Goal: Communication & Community: Answer question/provide support

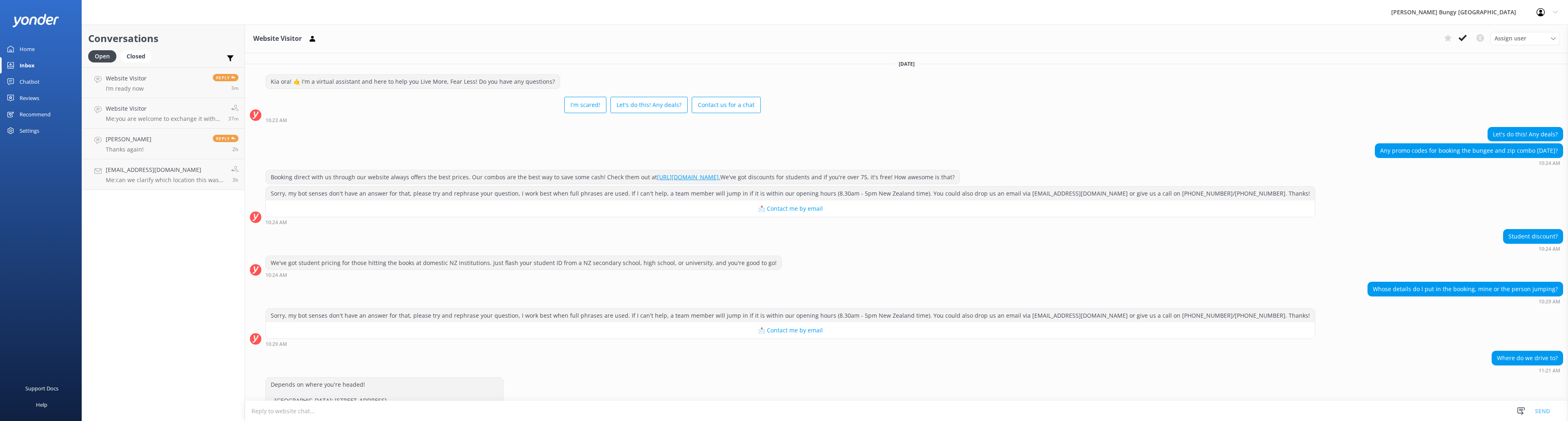
scroll to position [85, 0]
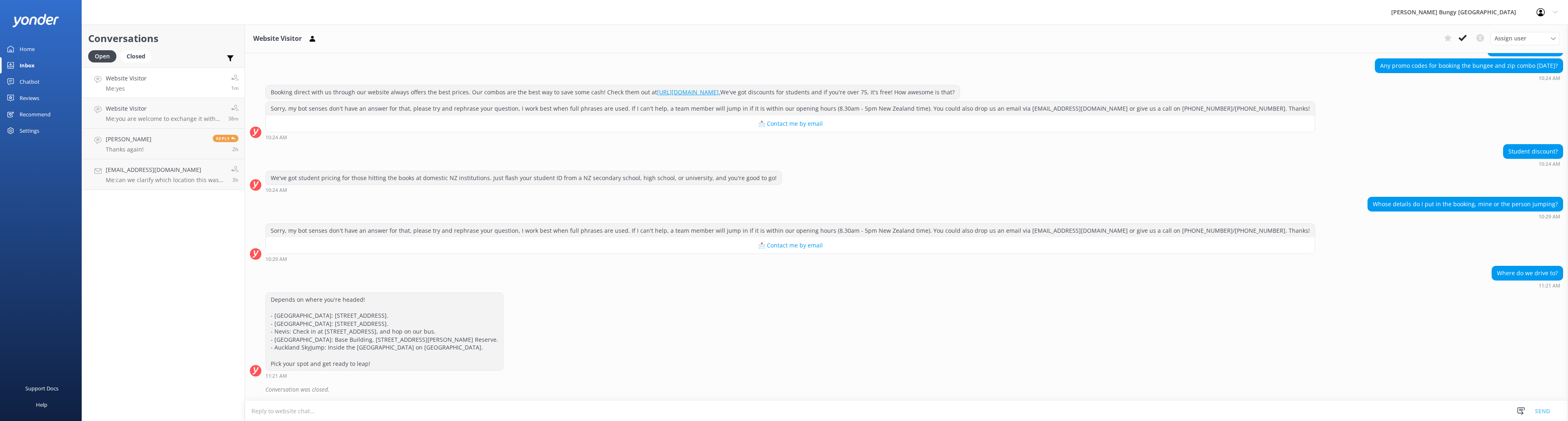
click at [158, 86] on link "Website Visitor Me: yes 1m" at bounding box center [163, 83] width 163 height 30
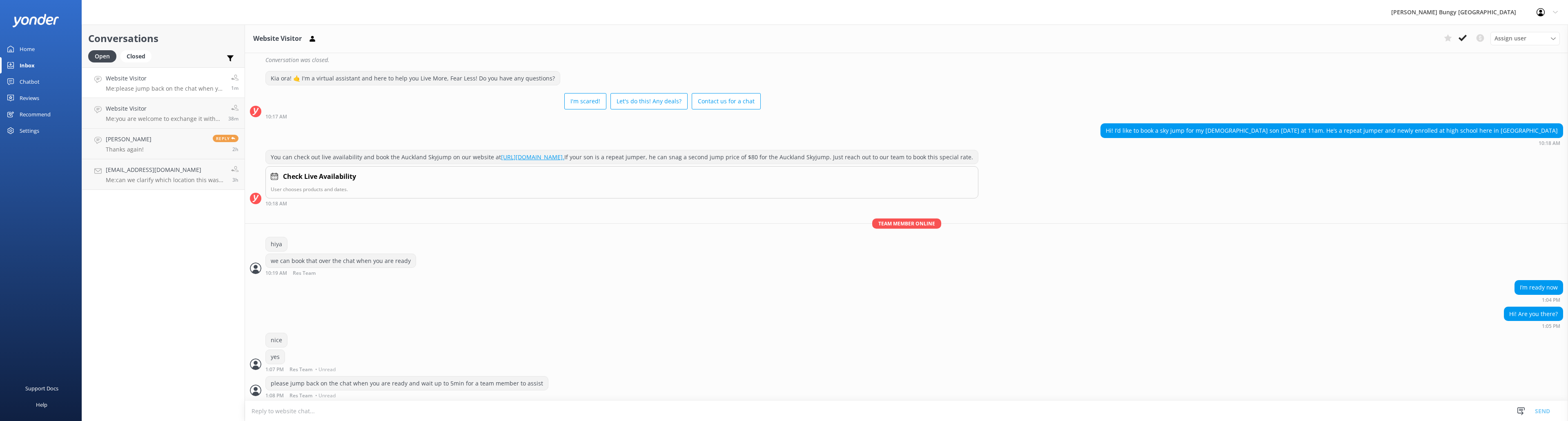
scroll to position [165, 0]
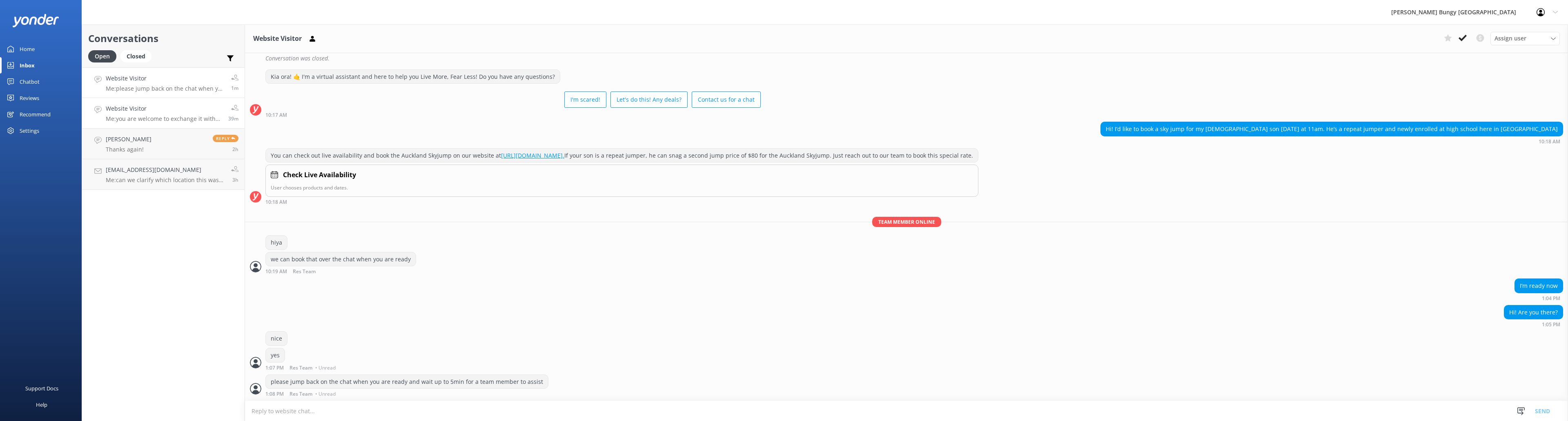
click at [161, 116] on p "Me: you are welcome to exchange it with us on site" at bounding box center [164, 119] width 116 height 7
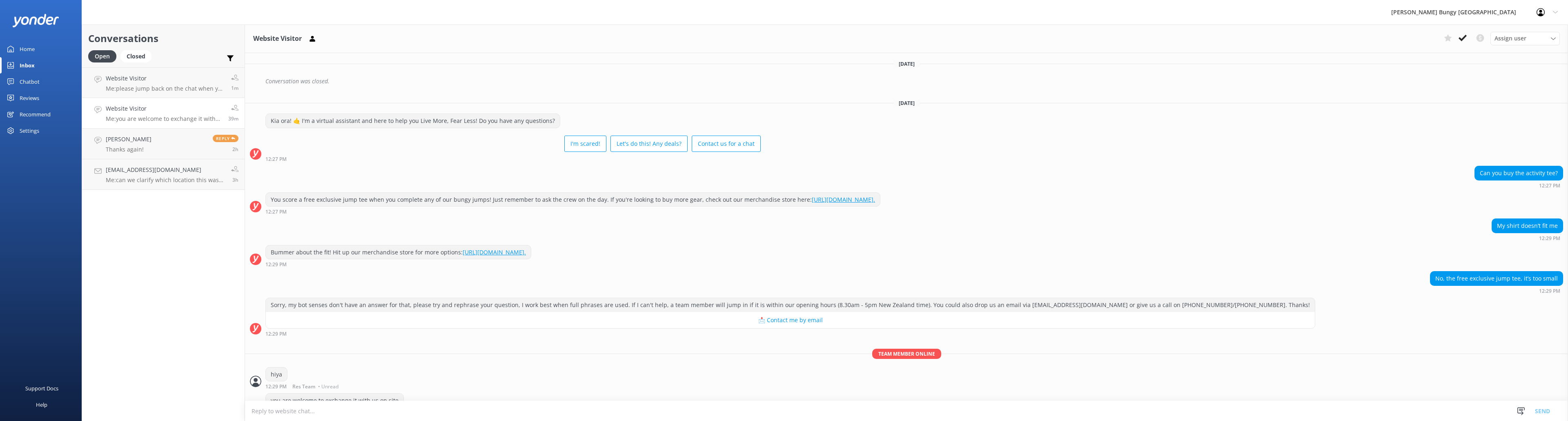
scroll to position [231, 0]
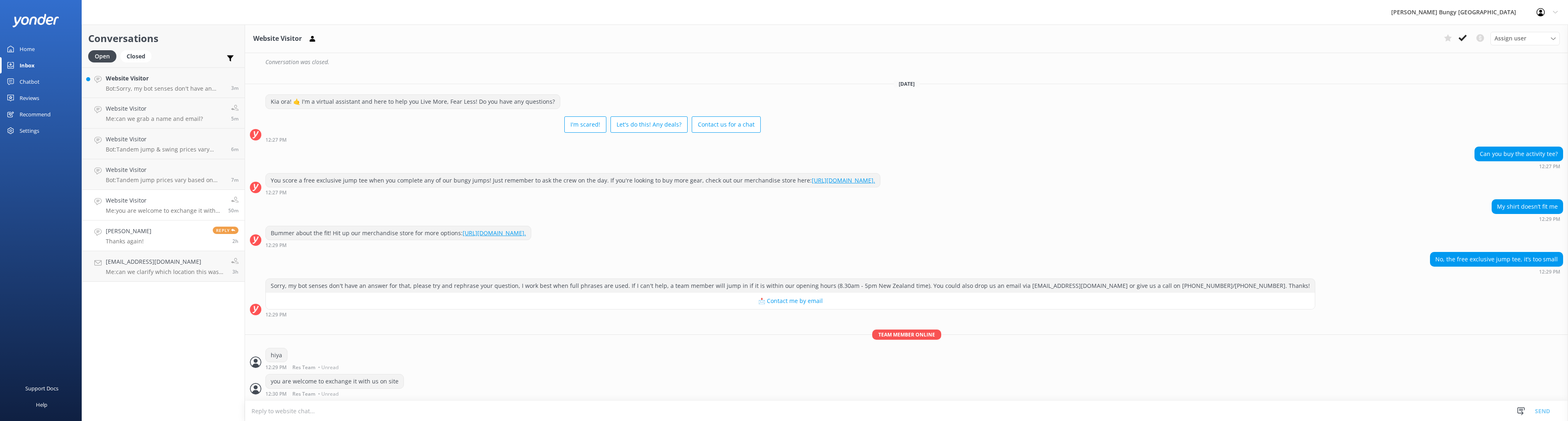
click at [145, 230] on link "[PERSON_NAME] Thanks again! Reply 2h" at bounding box center [163, 235] width 163 height 30
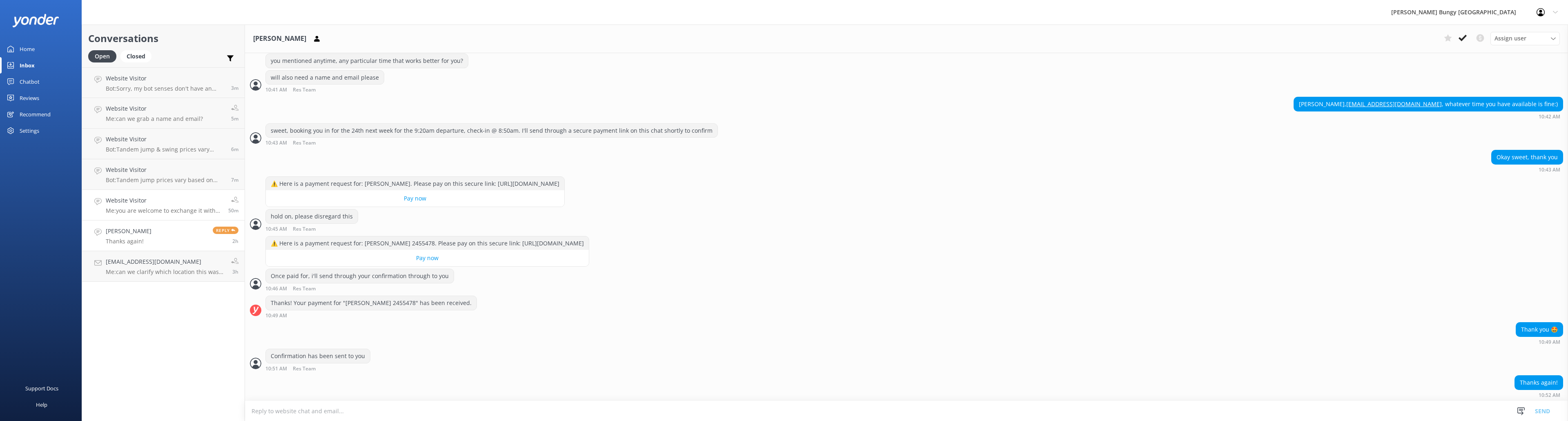
scroll to position [503, 0]
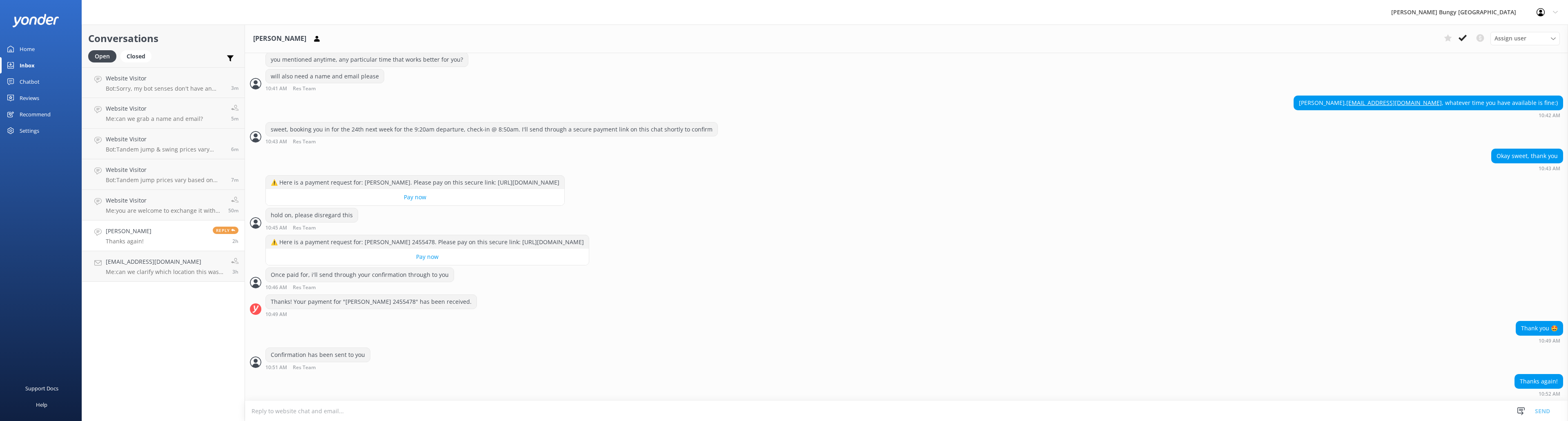
click at [1465, 31] on div "[PERSON_NAME] Assign user [PERSON_NAME] [PERSON_NAME] Tech Admin [PERSON_NAME] …" at bounding box center [906, 38] width 1323 height 29
click at [1464, 35] on icon at bounding box center [1462, 38] width 8 height 8
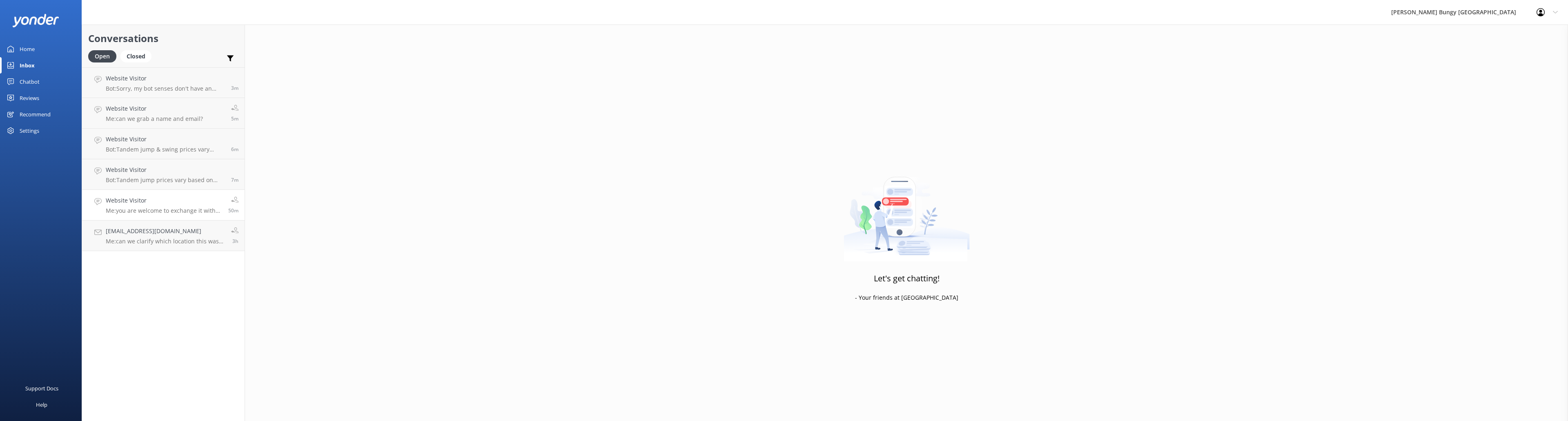
click at [167, 199] on h4 "Website Visitor" at bounding box center [164, 200] width 116 height 9
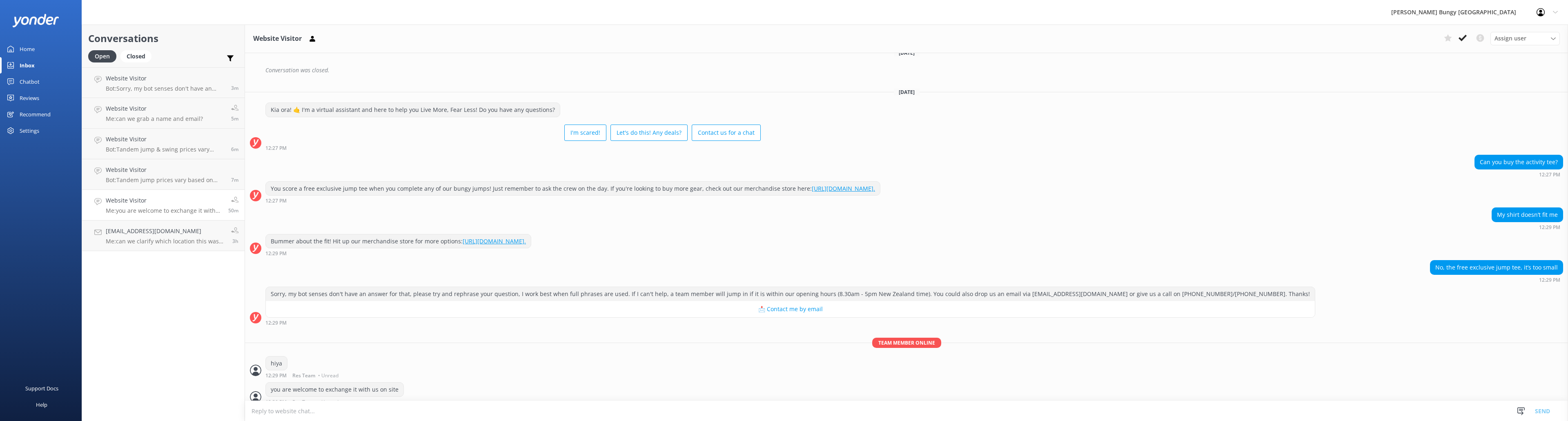
scroll to position [231, 0]
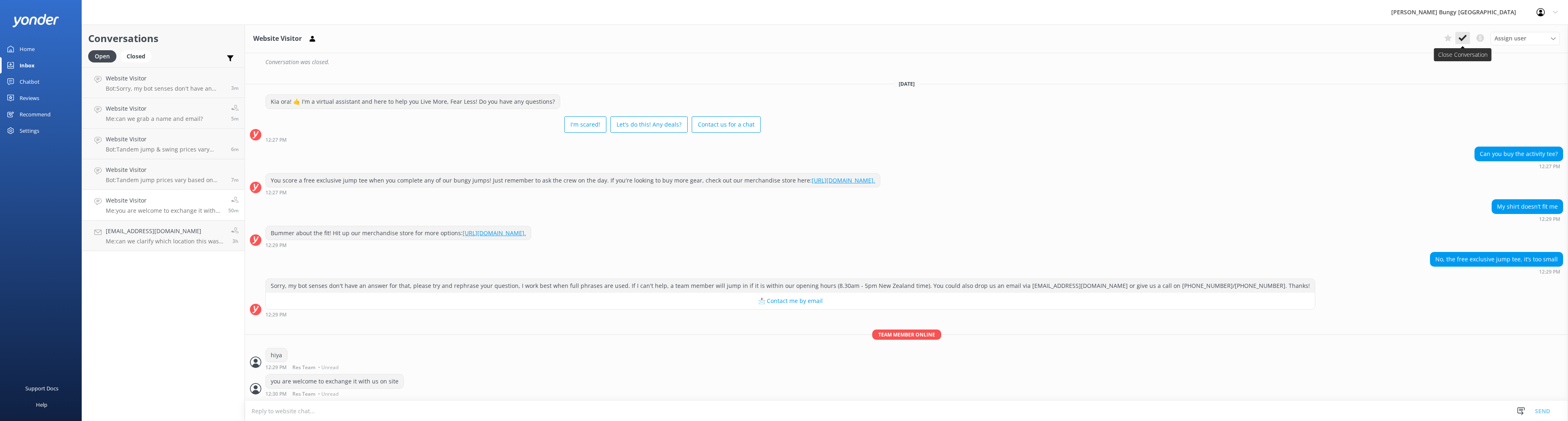
click at [1467, 32] on button at bounding box center [1463, 38] width 15 height 12
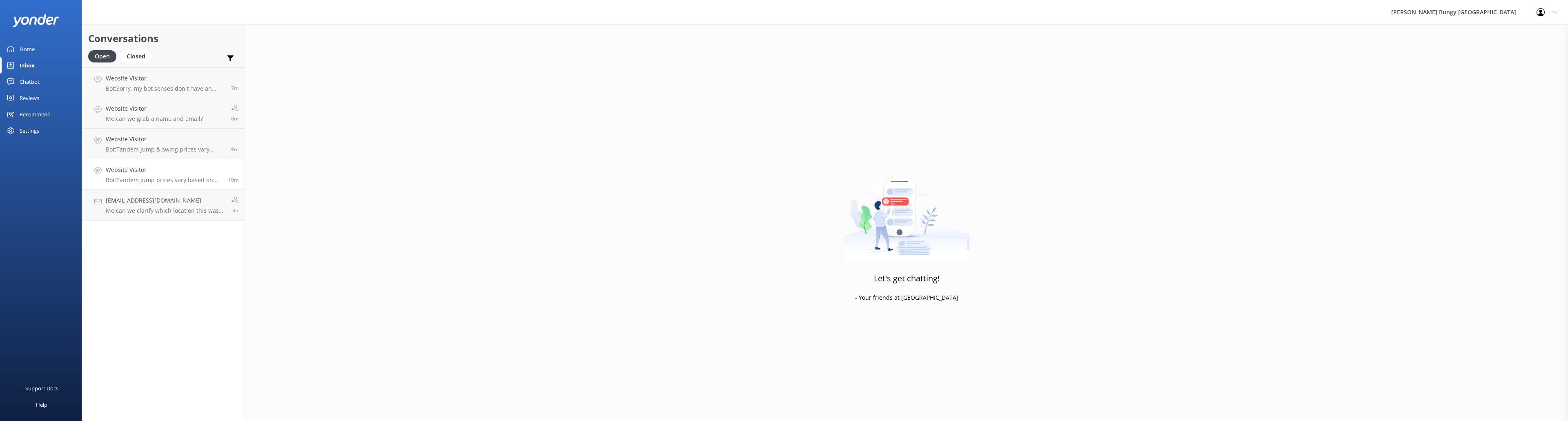
click at [155, 176] on p "Bot: Tandem jump prices vary based on location, activity, and fare type, and ar…" at bounding box center [164, 180] width 116 height 7
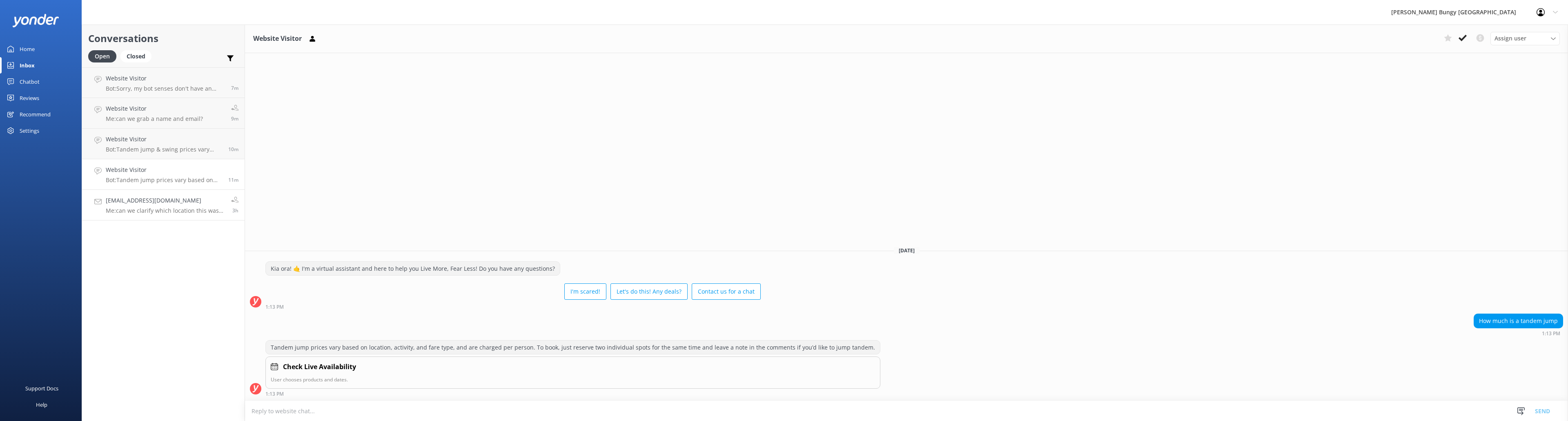
click at [188, 197] on h4 "[EMAIL_ADDRESS][DOMAIN_NAME]" at bounding box center [166, 200] width 119 height 9
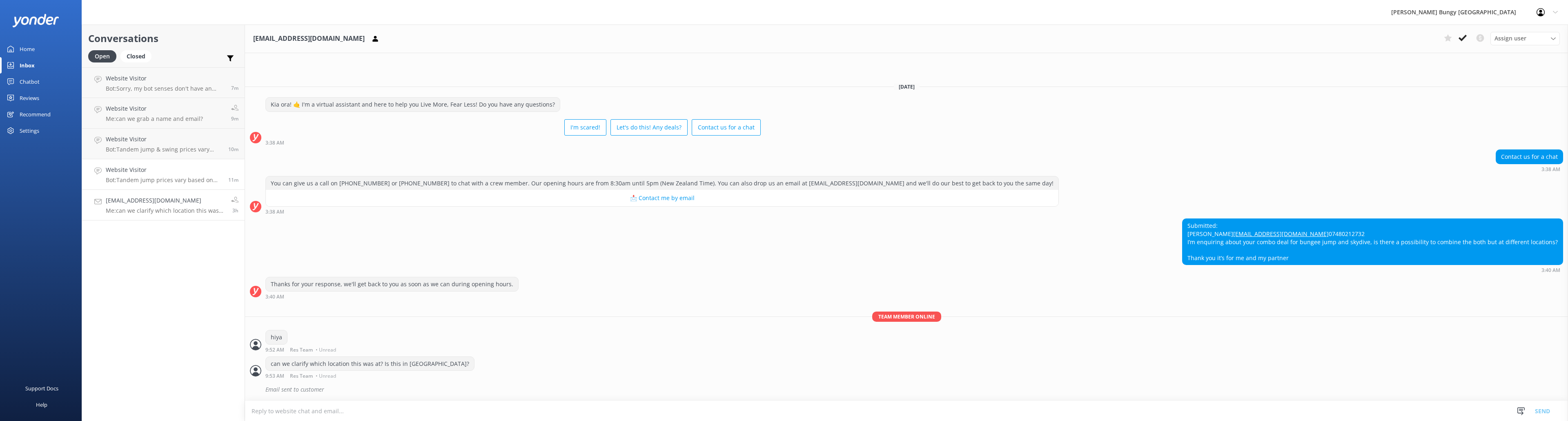
click at [181, 173] on h4 "Website Visitor" at bounding box center [164, 170] width 116 height 9
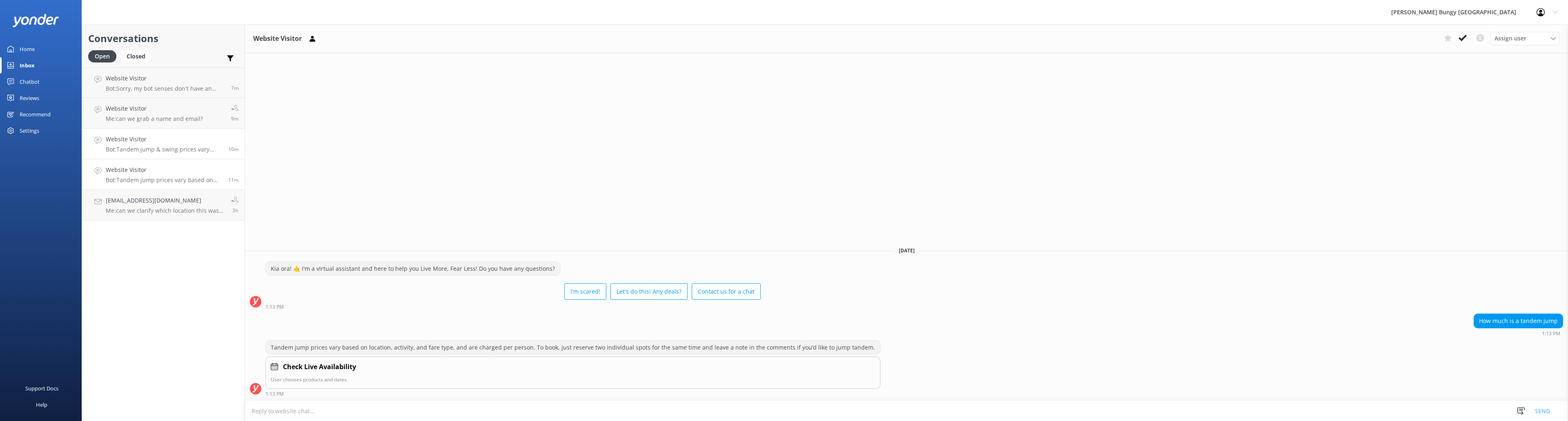
click at [181, 145] on div "Website Visitor Bot: Tandem jump & swing prices vary based on location, activit…" at bounding box center [164, 144] width 116 height 18
click at [172, 169] on h4 "Website Visitor" at bounding box center [164, 170] width 116 height 9
click at [170, 146] on p "Bot: Tandem jump & swing prices vary based on location, activity, and fare type…" at bounding box center [164, 149] width 116 height 7
click at [172, 165] on h4 "Website Visitor" at bounding box center [164, 170] width 116 height 9
click at [168, 144] on h4 "Website Visitor" at bounding box center [164, 139] width 116 height 9
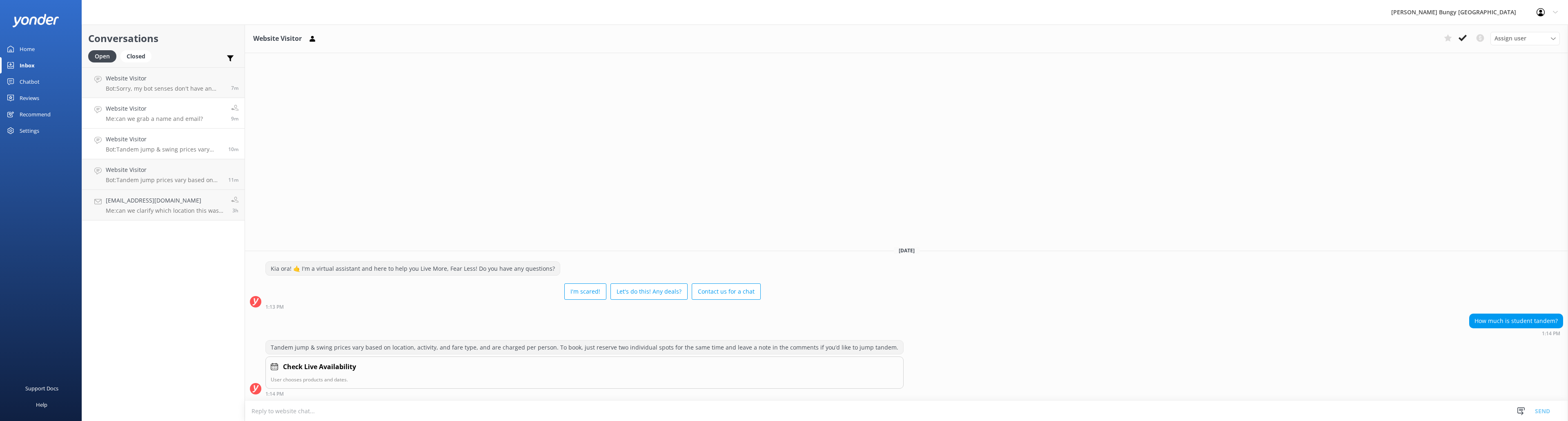
click at [167, 116] on p "Me: can we grab a name and email?" at bounding box center [155, 119] width 97 height 7
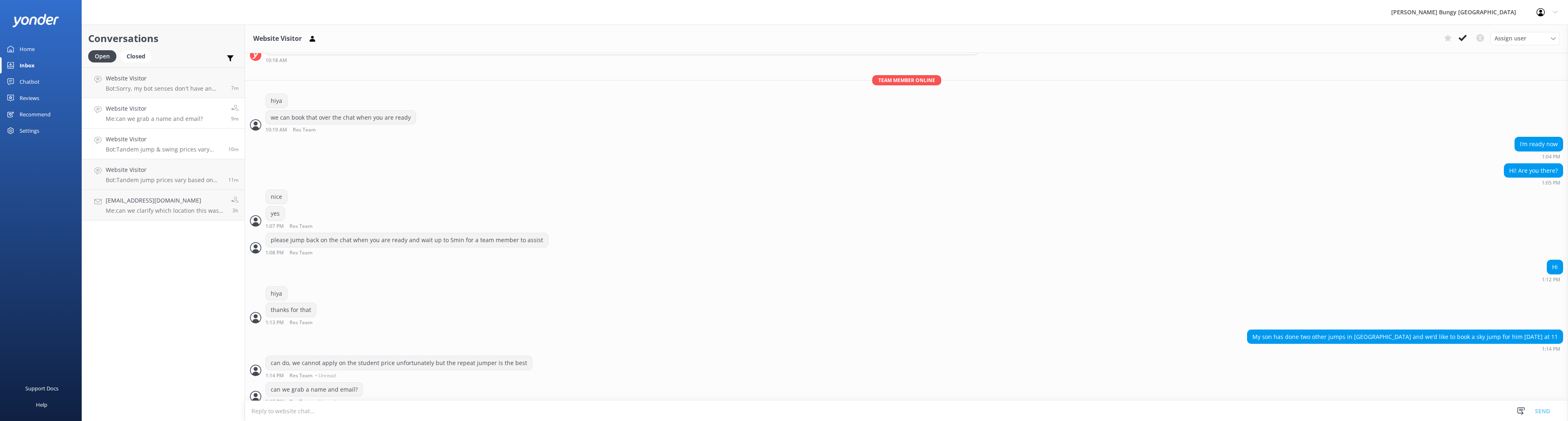
scroll to position [315, 0]
